Goal: Check status: Check status

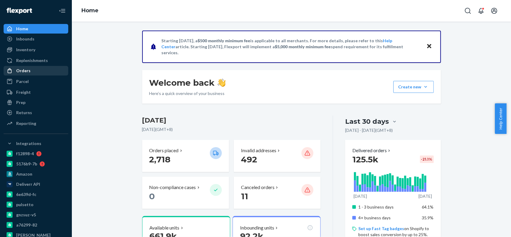
click at [28, 69] on div "Orders" at bounding box center [23, 71] width 14 height 6
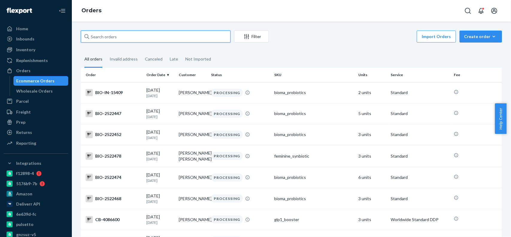
click at [93, 36] on input "text" at bounding box center [156, 37] width 150 height 12
paste input "2447636"
type input "2447636"
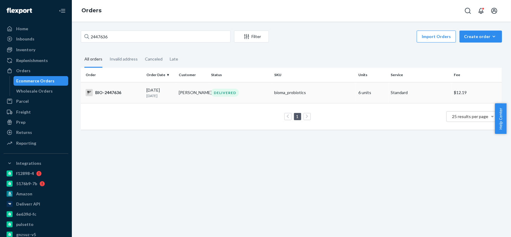
click at [125, 94] on div "BIO-2447636" at bounding box center [114, 92] width 56 height 7
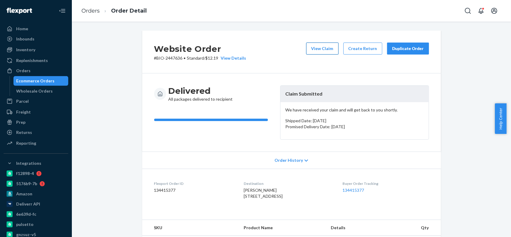
click at [321, 46] on button "View Claim" at bounding box center [322, 48] width 32 height 12
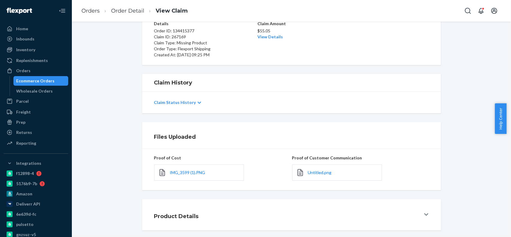
scroll to position [57, 0]
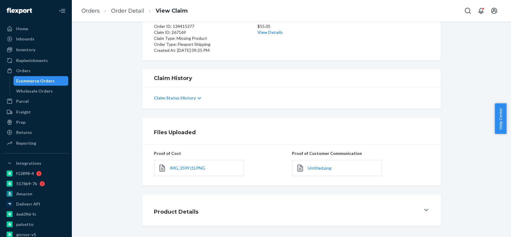
click at [414, 210] on div "Product Details" at bounding box center [287, 210] width 266 height 17
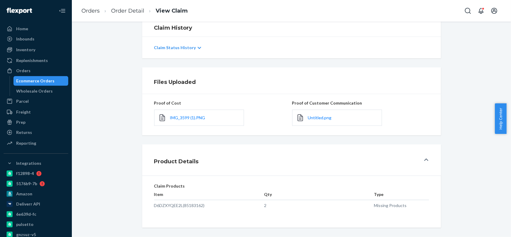
scroll to position [109, 0]
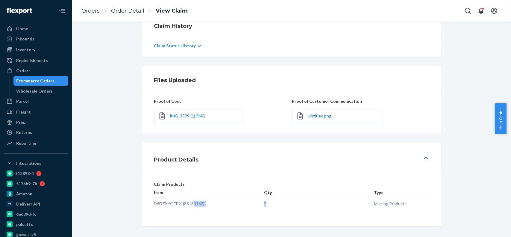
drag, startPoint x: 280, startPoint y: 200, endPoint x: 285, endPoint y: 200, distance: 4.8
click at [285, 200] on tr "D6DZXYQEE2L (85183162) 2 Missing Products" at bounding box center [291, 202] width 275 height 9
click at [290, 208] on div "Item Qty Type D6DZXYQEE2L (85183162) 2 Missing Products" at bounding box center [291, 203] width 275 height 29
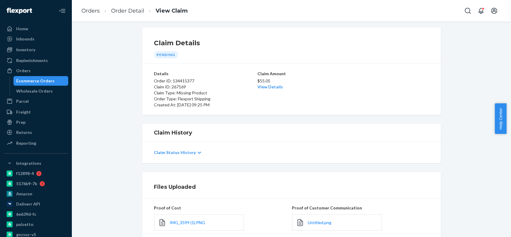
scroll to position [0, 0]
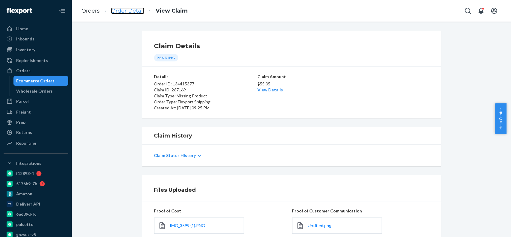
click at [134, 11] on link "Order Detail" at bounding box center [127, 10] width 33 height 7
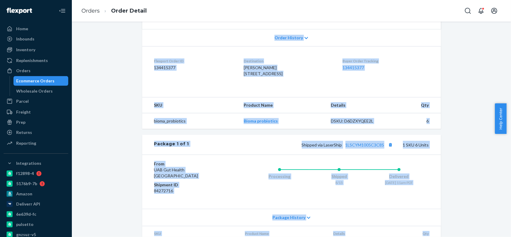
scroll to position [172, 0]
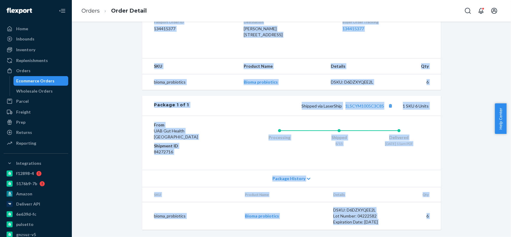
click at [471, 183] on div "Website Order # BIO-2447636 • Standard / $12.19 View Details View Claim Create …" at bounding box center [291, 52] width 430 height 367
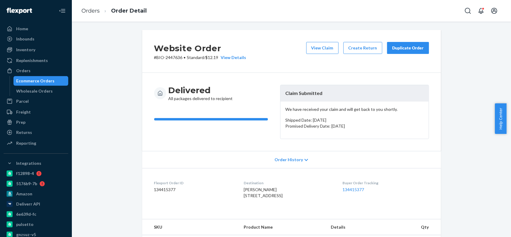
scroll to position [0, 0]
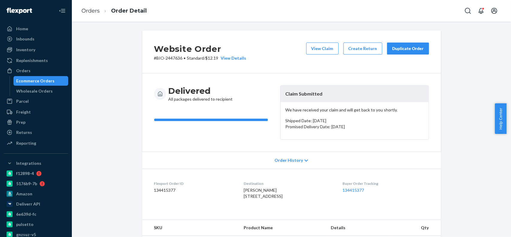
click at [304, 158] on icon at bounding box center [306, 160] width 4 height 4
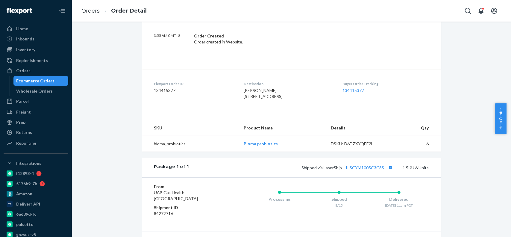
scroll to position [299, 0]
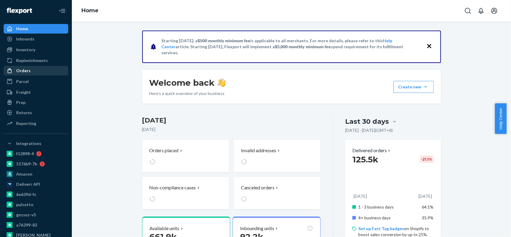
click at [29, 73] on div "Orders" at bounding box center [23, 71] width 14 height 6
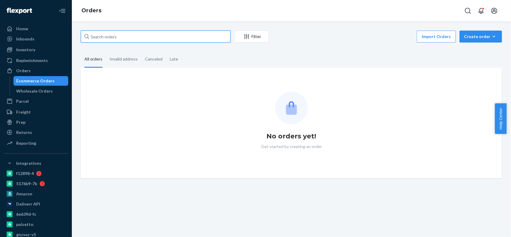
click at [120, 39] on input "text" at bounding box center [156, 37] width 150 height 12
paste input "2228458"
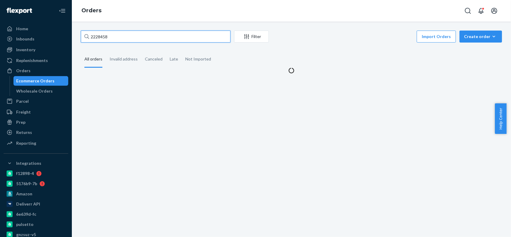
type input "2228458"
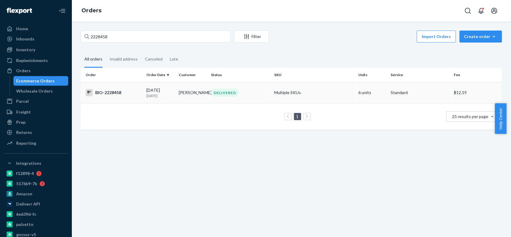
click at [106, 94] on div "BIO-2228458" at bounding box center [114, 92] width 56 height 7
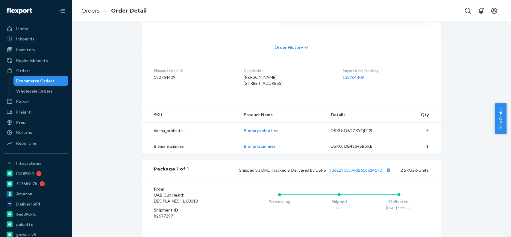
scroll to position [120, 0]
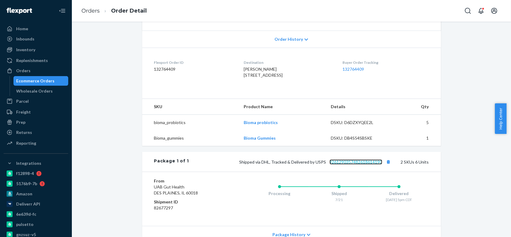
click at [367, 164] on link "9261290357482618614190" at bounding box center [355, 161] width 53 height 5
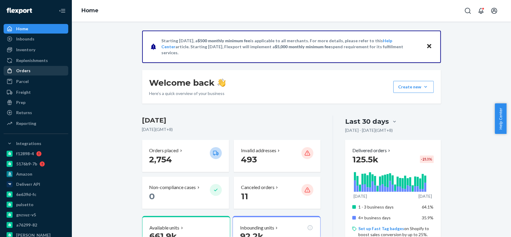
click at [36, 67] on div "Orders" at bounding box center [35, 70] width 63 height 8
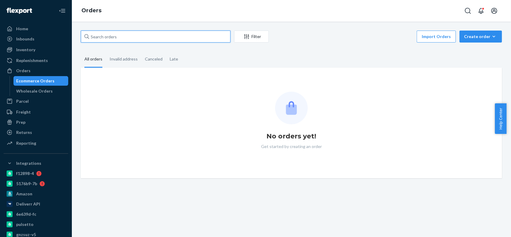
click at [124, 36] on input "text" at bounding box center [156, 37] width 150 height 12
paste input "2467551"
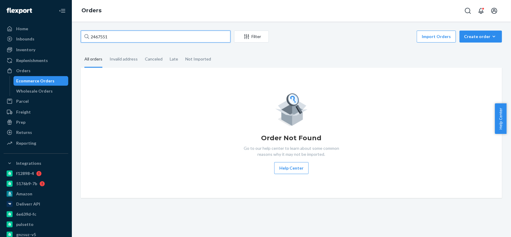
type input "2467551"
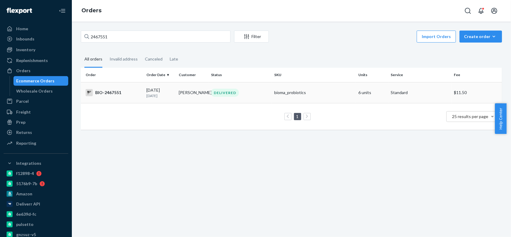
click at [109, 91] on div "BIO-2467551" at bounding box center [114, 92] width 56 height 7
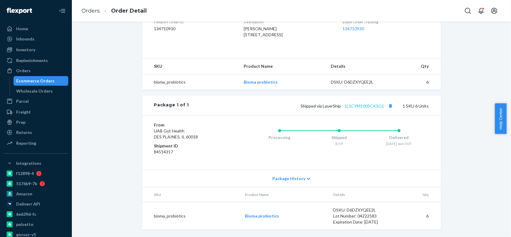
scroll to position [171, 0]
click at [361, 104] on link "1LSCYM1005CKSG1" at bounding box center [364, 105] width 40 height 5
